Goal: Information Seeking & Learning: Learn about a topic

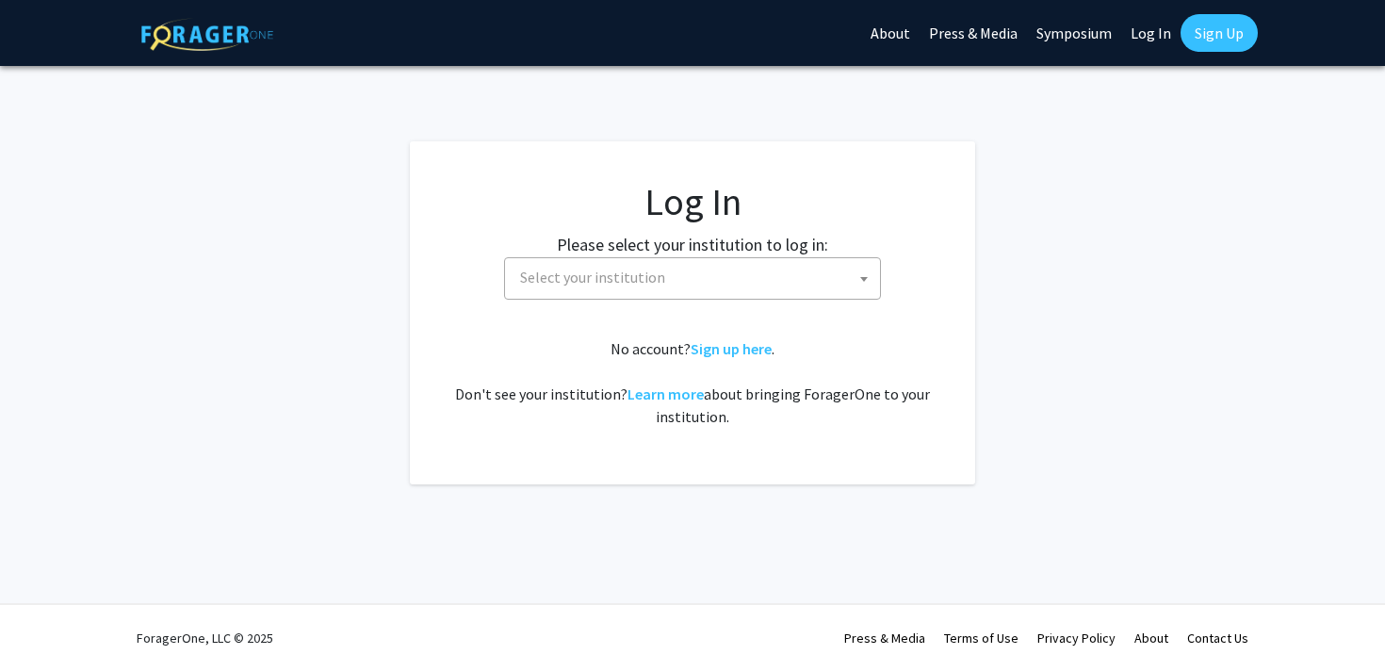
select select
click at [1139, 41] on link "Log In" at bounding box center [1150, 33] width 59 height 66
click at [866, 160] on fg-card "Log In Please select your institution to log in: [GEOGRAPHIC_DATA] [GEOGRAPHIC_…" at bounding box center [692, 312] width 565 height 343
click at [789, 278] on span "Select your institution" at bounding box center [696, 277] width 367 height 39
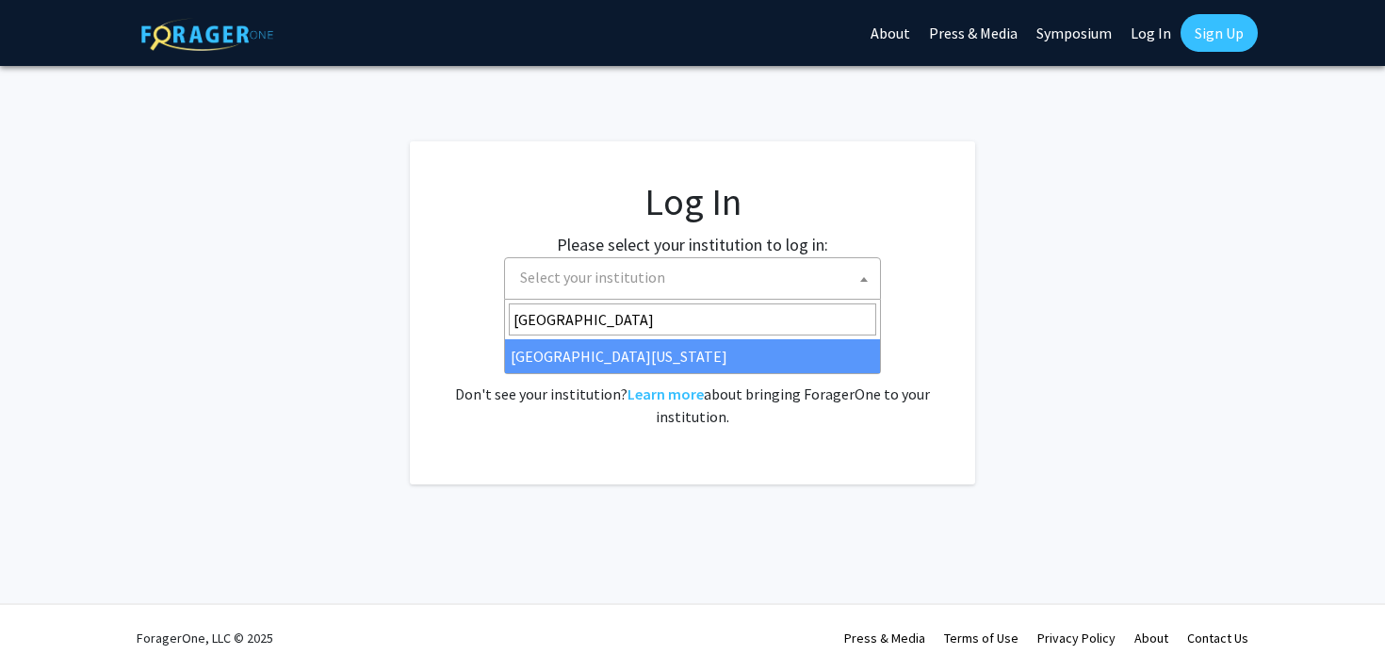
type input "[GEOGRAPHIC_DATA][PERSON_NAME]"
select select "13"
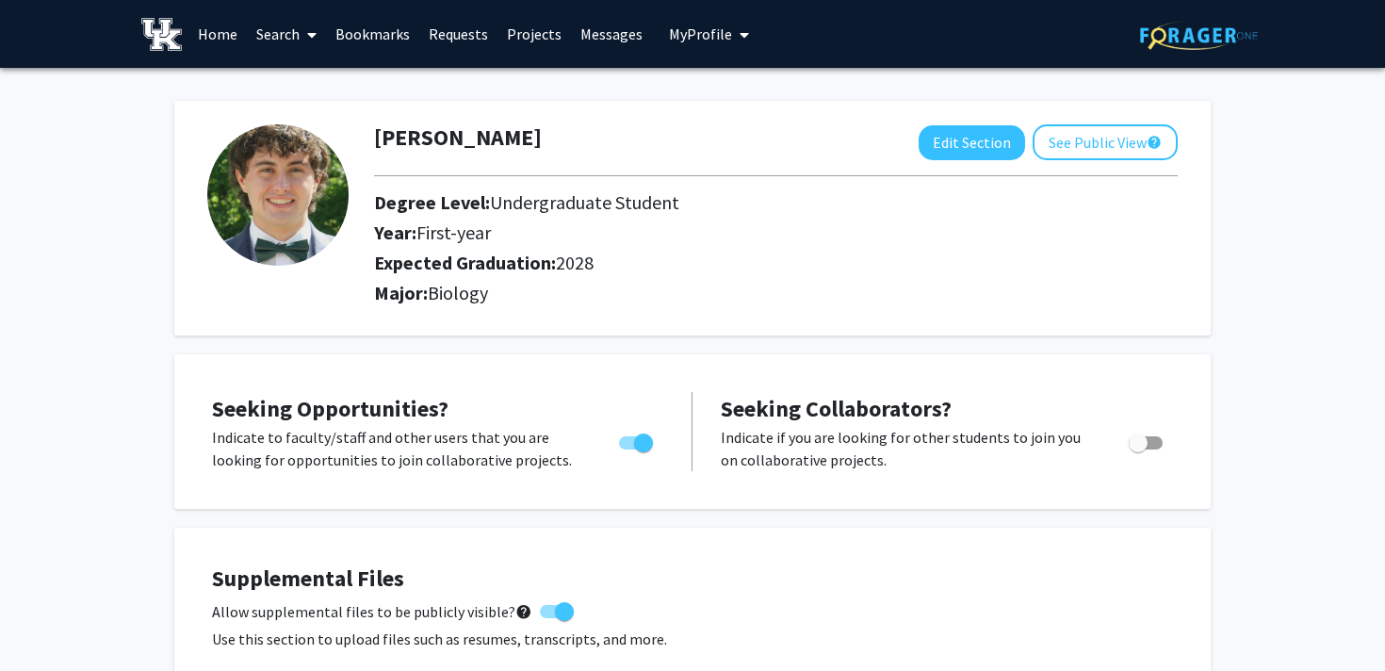
click at [261, 32] on link "Search" at bounding box center [286, 34] width 79 height 66
click at [288, 96] on span "Faculty/Staff" at bounding box center [316, 87] width 138 height 38
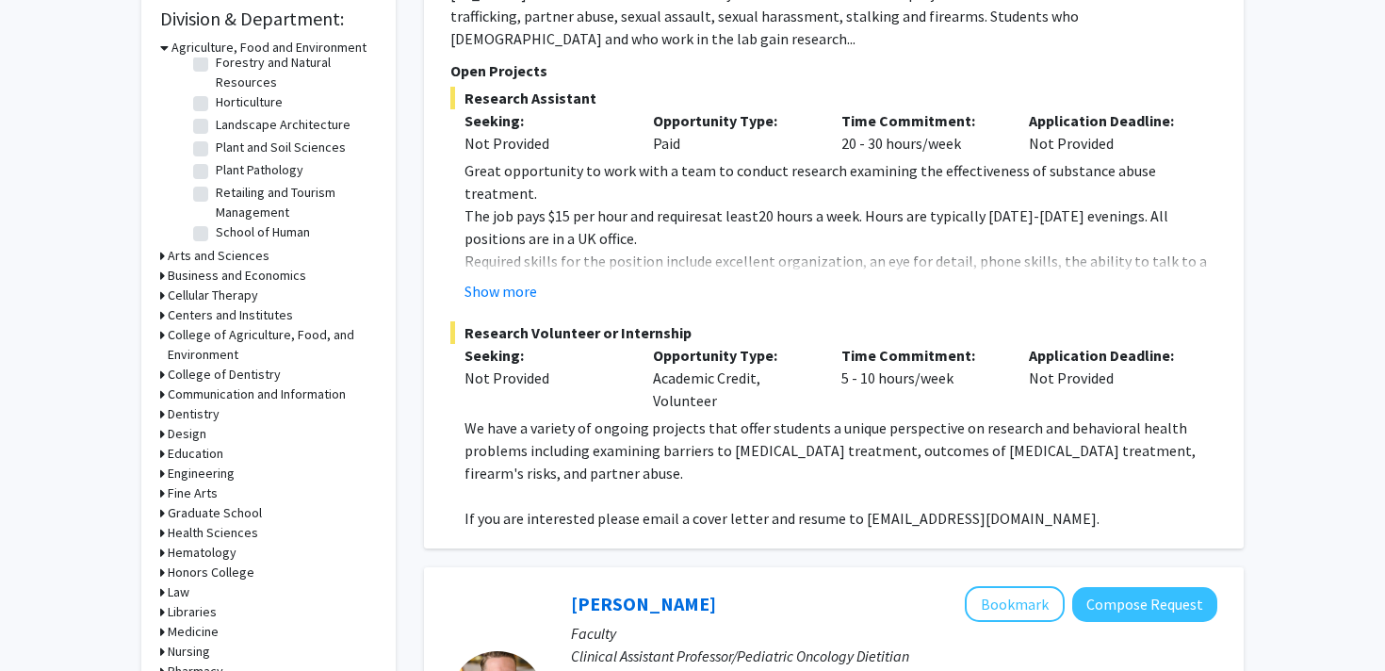
scroll to position [595, 0]
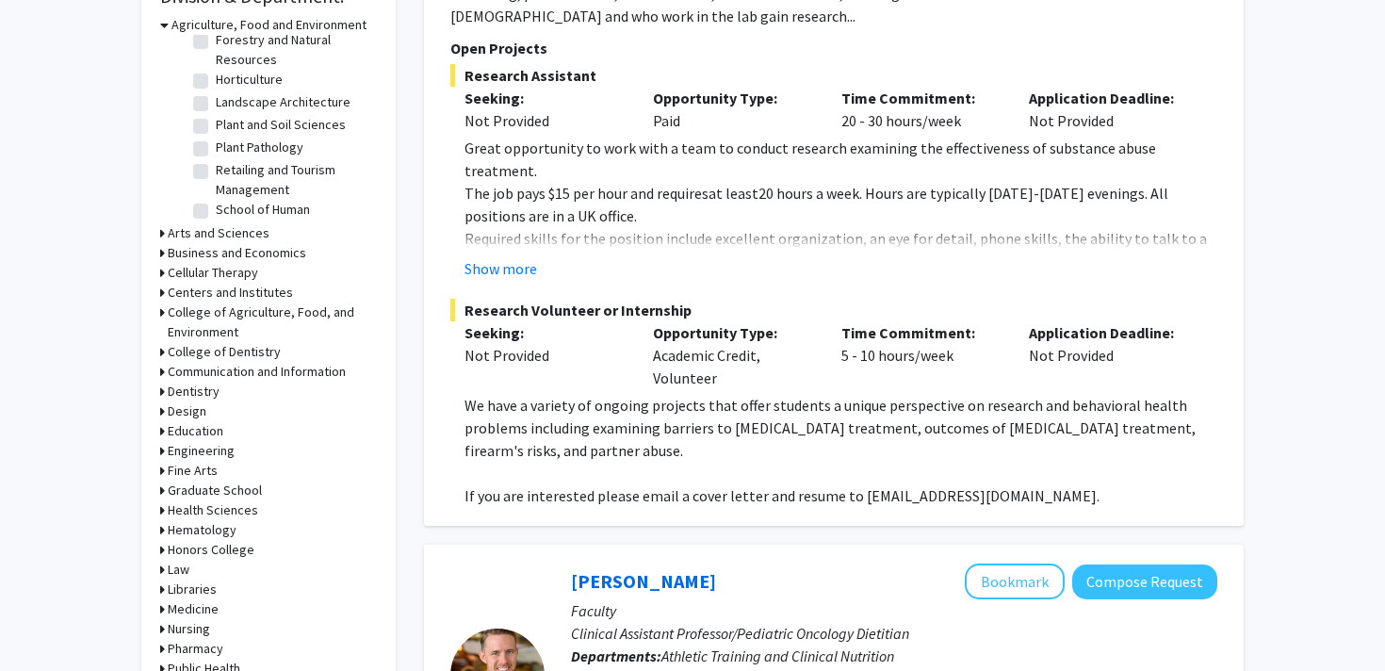
click at [192, 390] on h3 "Dentistry" at bounding box center [194, 392] width 52 height 20
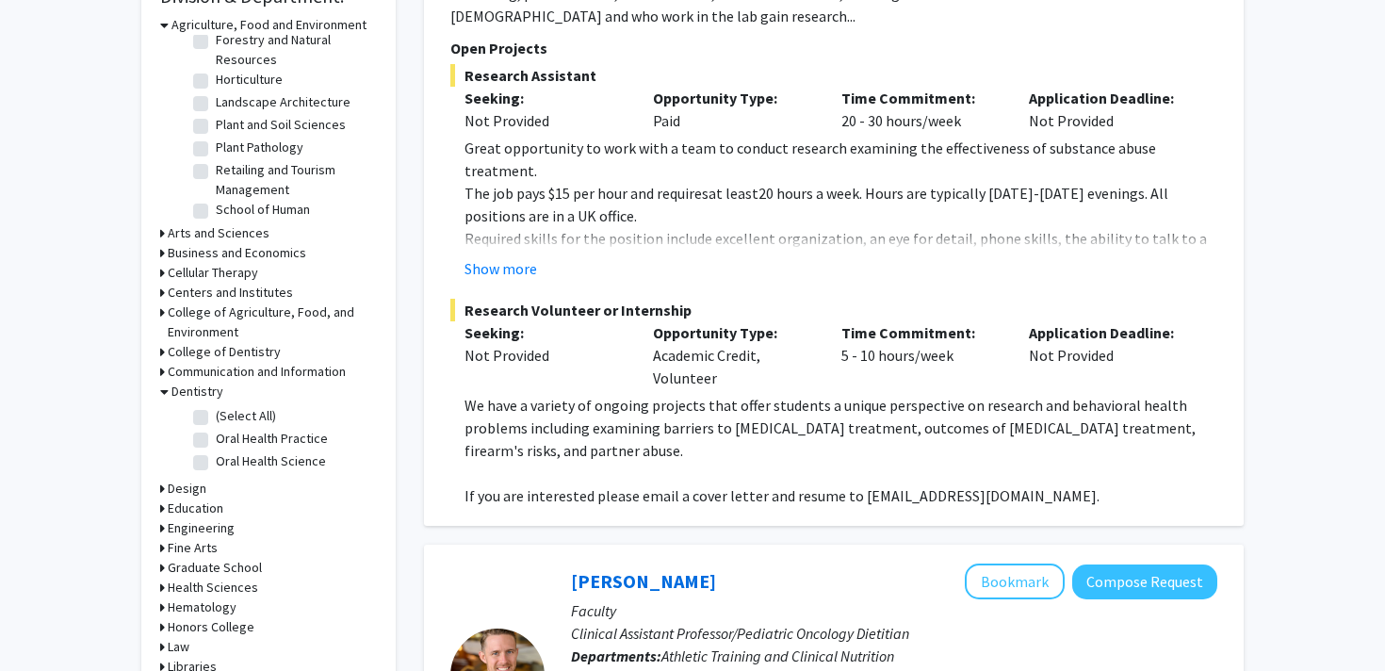
click at [216, 415] on label "(Select All)" at bounding box center [246, 416] width 60 height 20
click at [216, 415] on input "(Select All)" at bounding box center [222, 412] width 12 height 12
checkbox input "true"
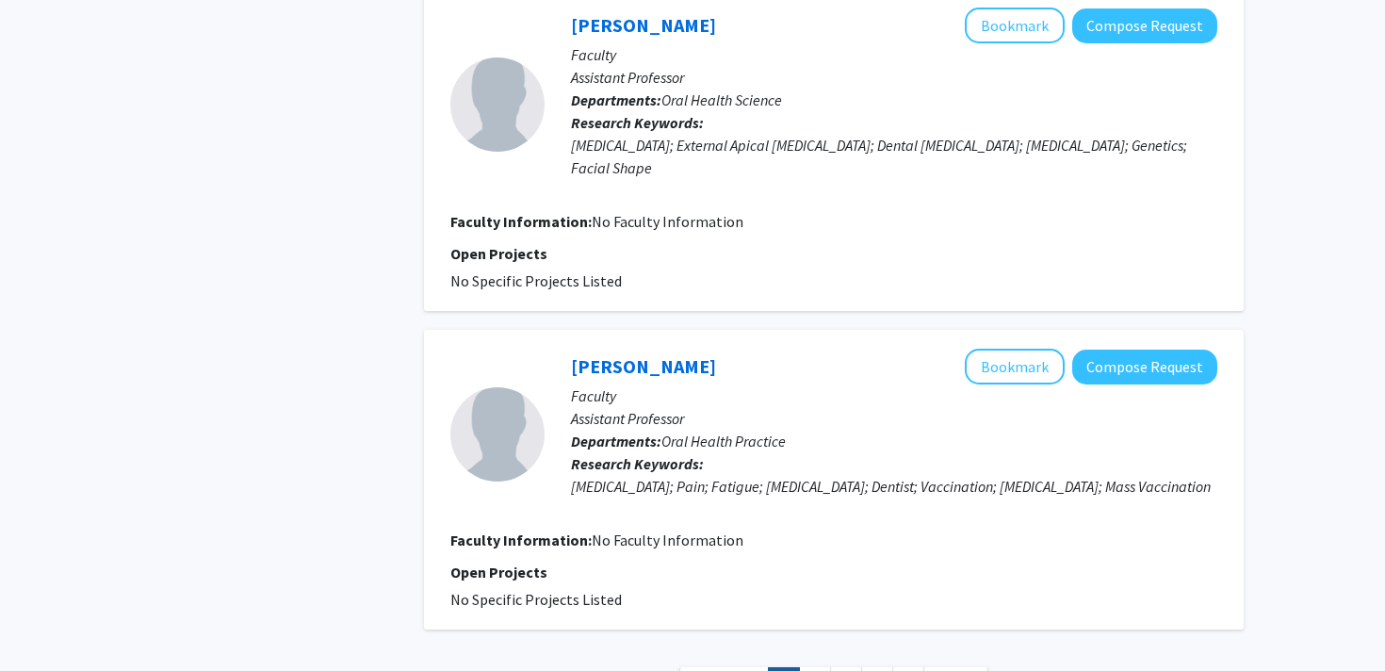
scroll to position [4066, 0]
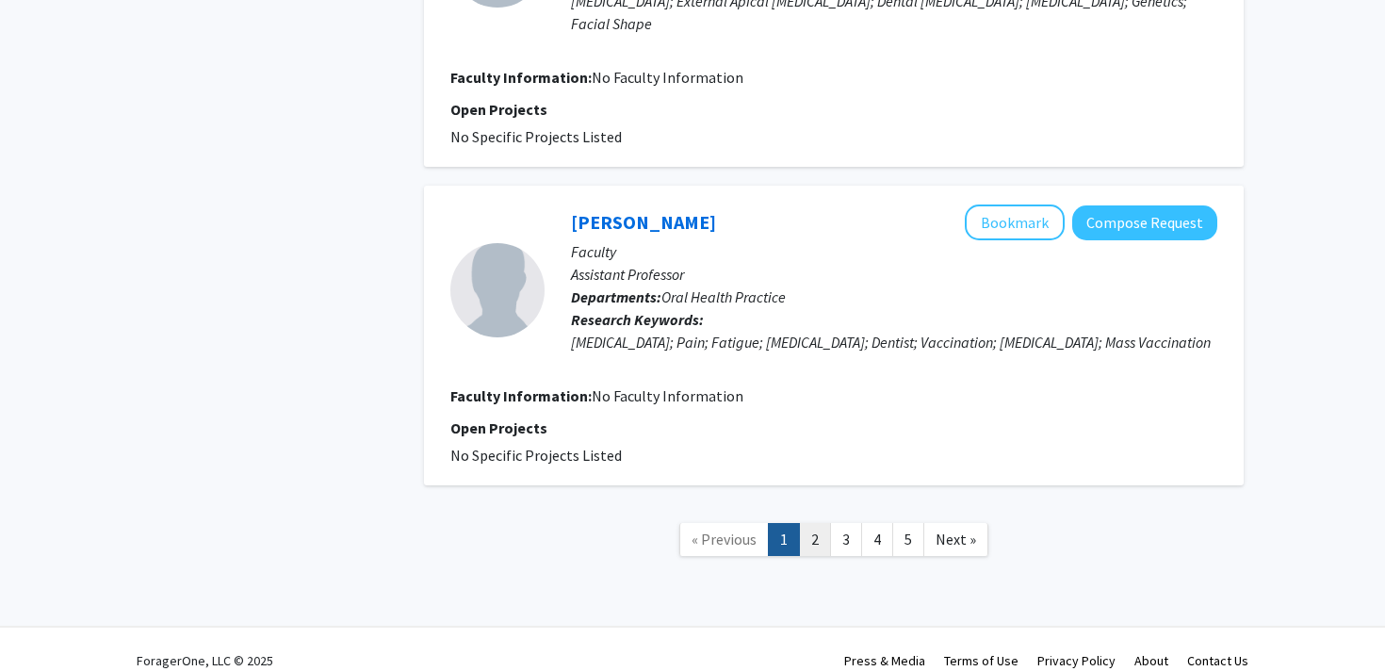
click at [823, 523] on link "2" at bounding box center [815, 539] width 32 height 33
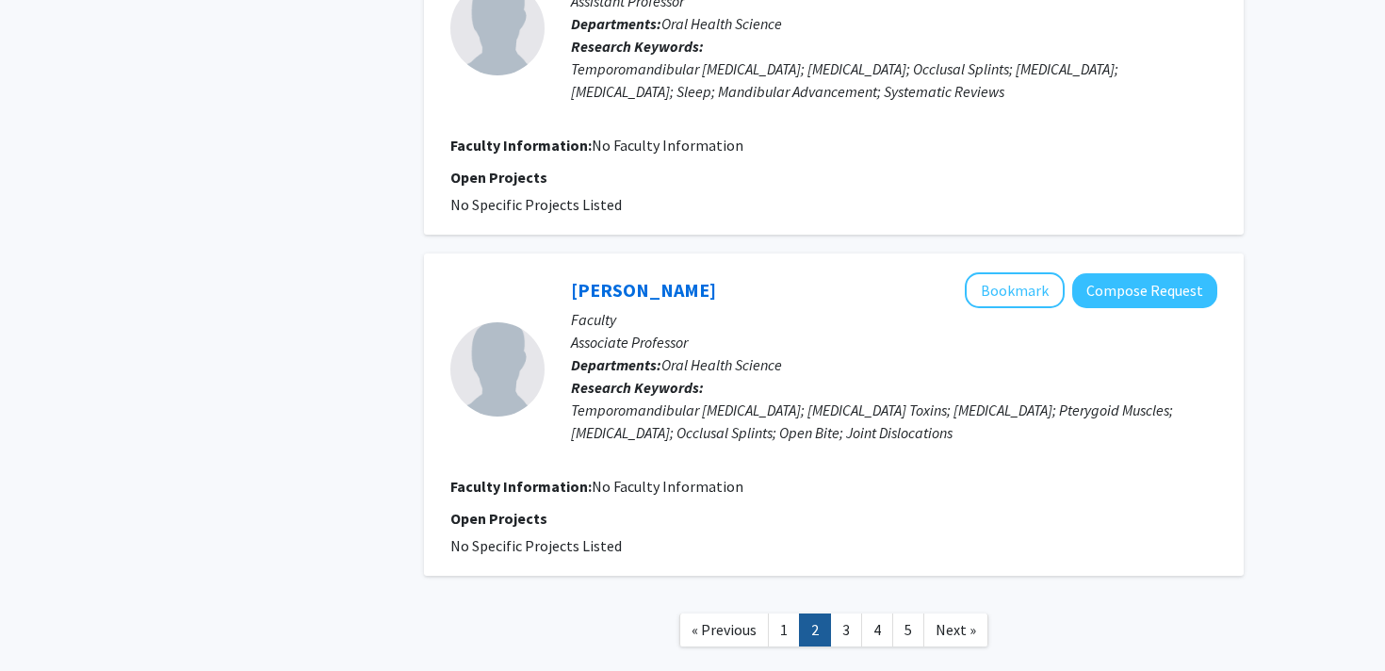
scroll to position [3255, 0]
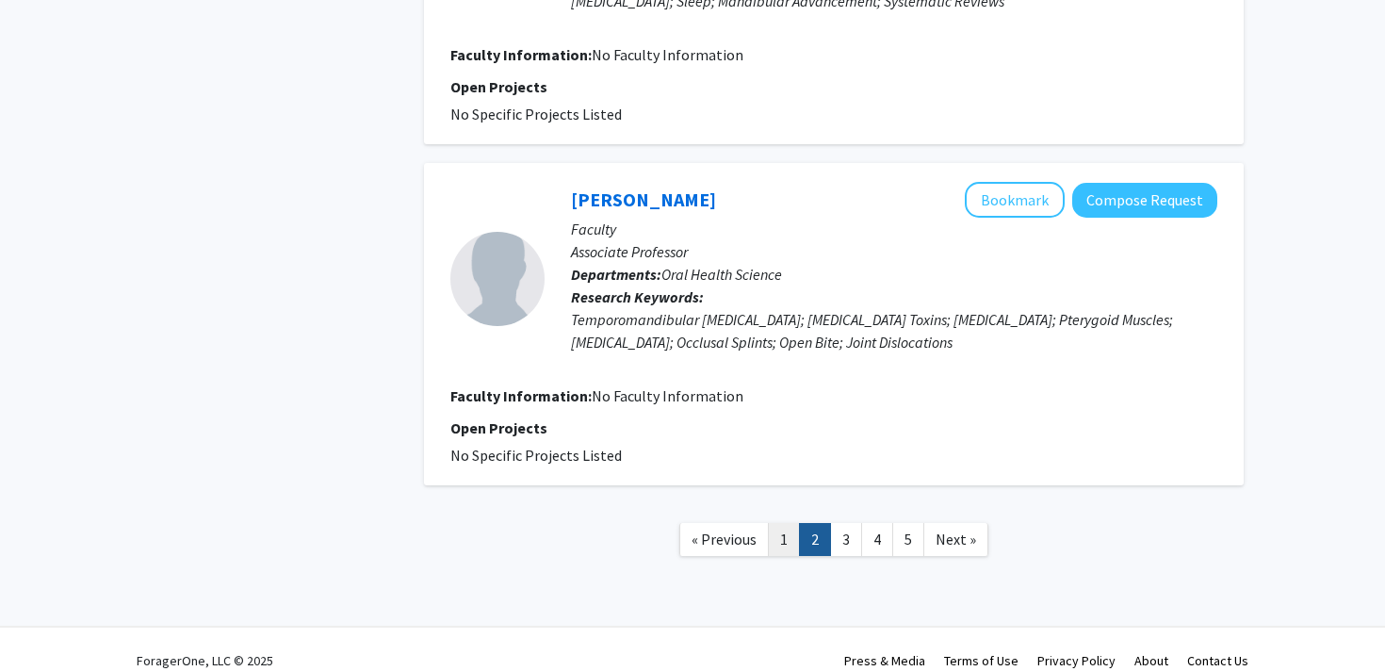
click at [775, 523] on link "1" at bounding box center [784, 539] width 32 height 33
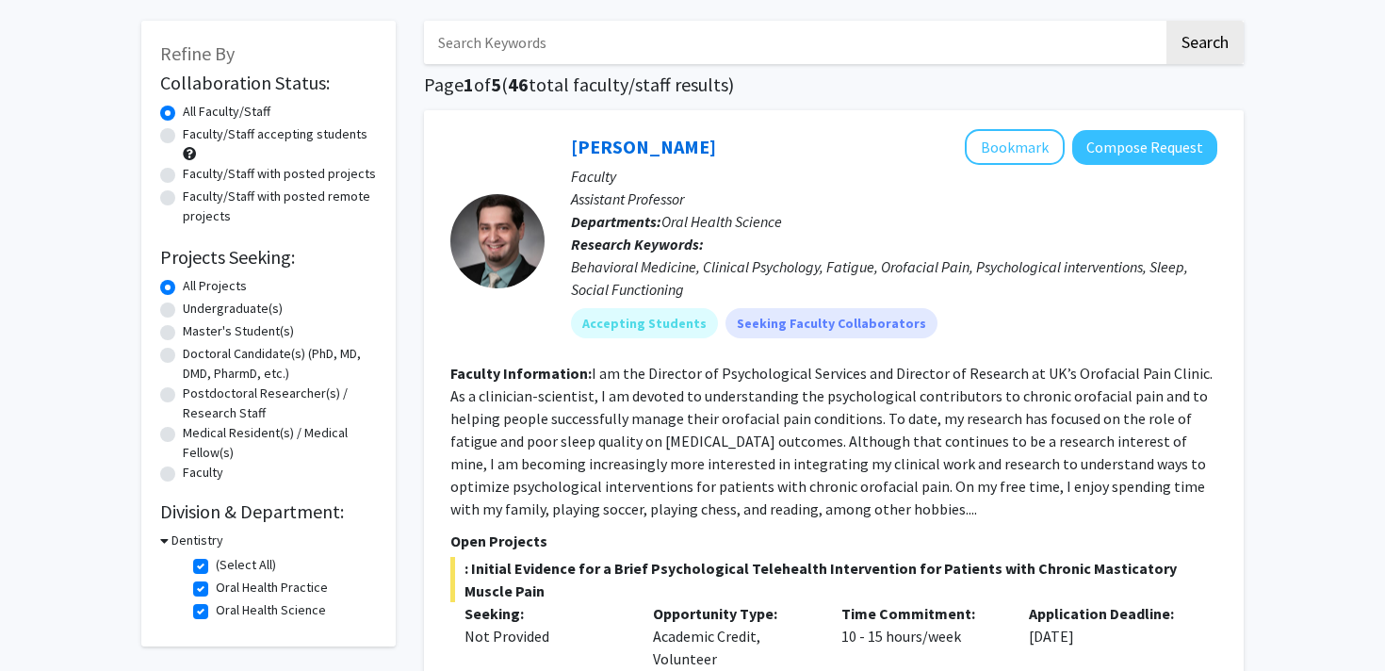
scroll to position [83, 0]
